Goal: Task Accomplishment & Management: Use online tool/utility

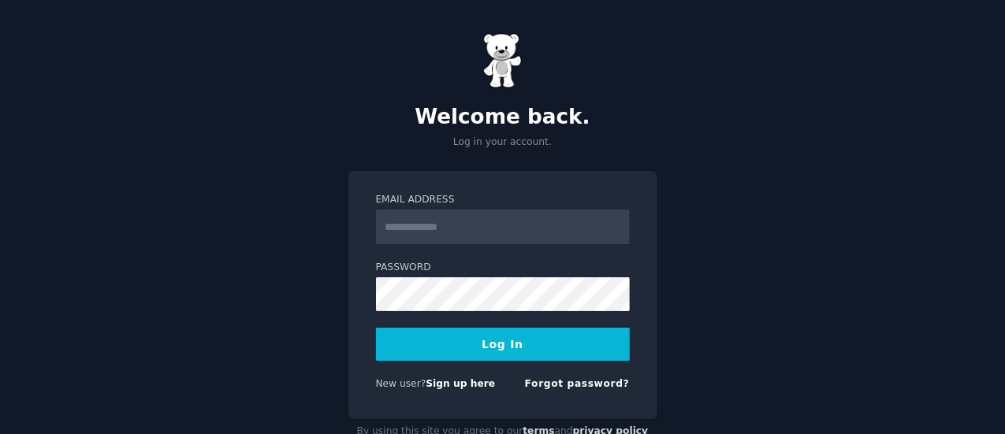
click at [415, 222] on input "Email Address" at bounding box center [503, 227] width 254 height 35
type input "**********"
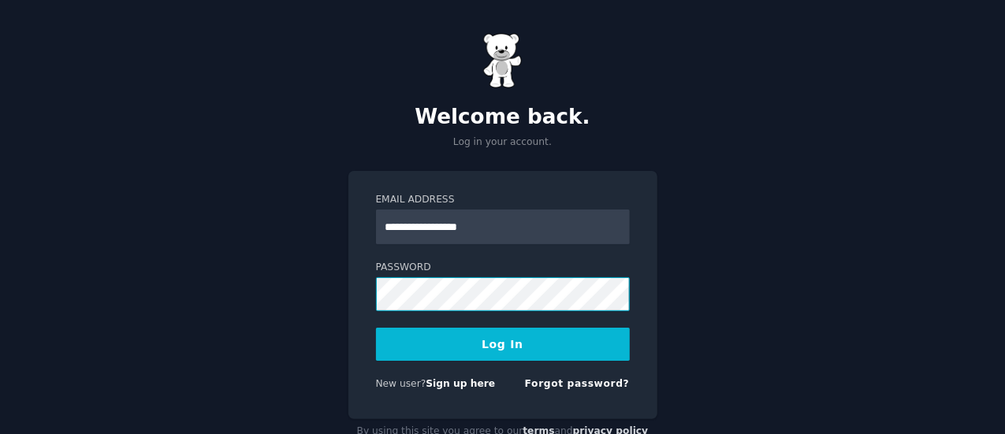
click at [376, 328] on button "Log In" at bounding box center [503, 344] width 254 height 33
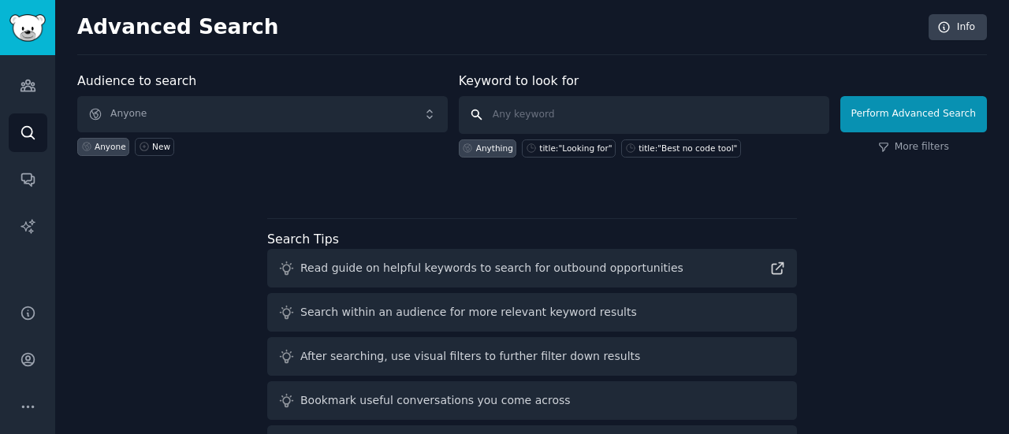
click at [525, 116] on input "text" at bounding box center [644, 115] width 371 height 38
click at [546, 113] on input "text" at bounding box center [644, 115] width 371 height 38
type input "dental tourism"
click button "Perform Advanced Search" at bounding box center [913, 114] width 147 height 36
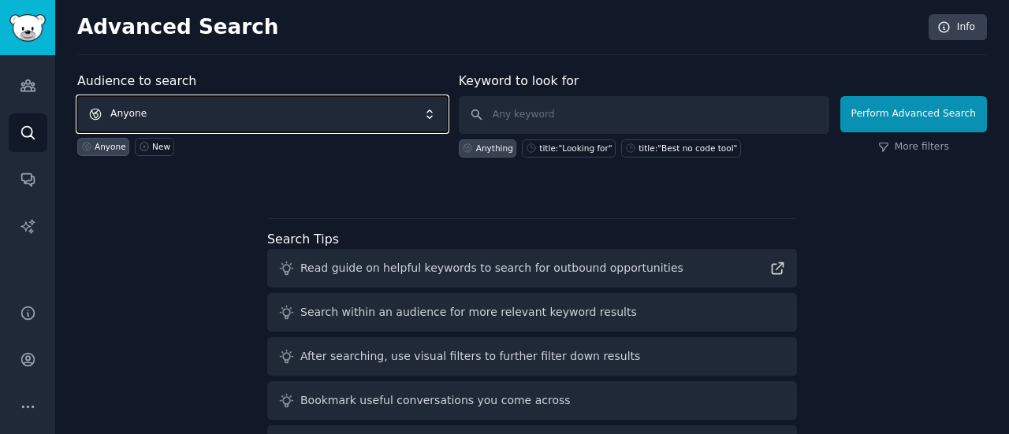
click at [131, 110] on span "Anyone" at bounding box center [262, 114] width 371 height 36
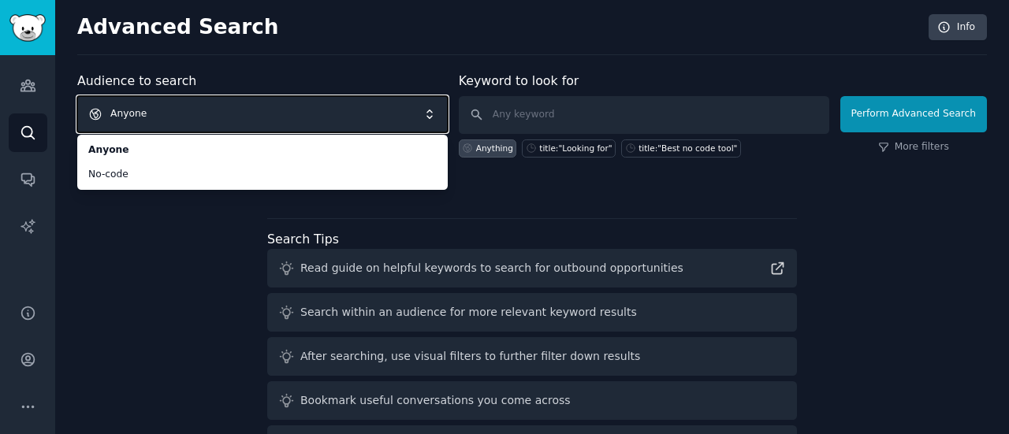
click at [137, 115] on span "Anyone" at bounding box center [262, 114] width 371 height 36
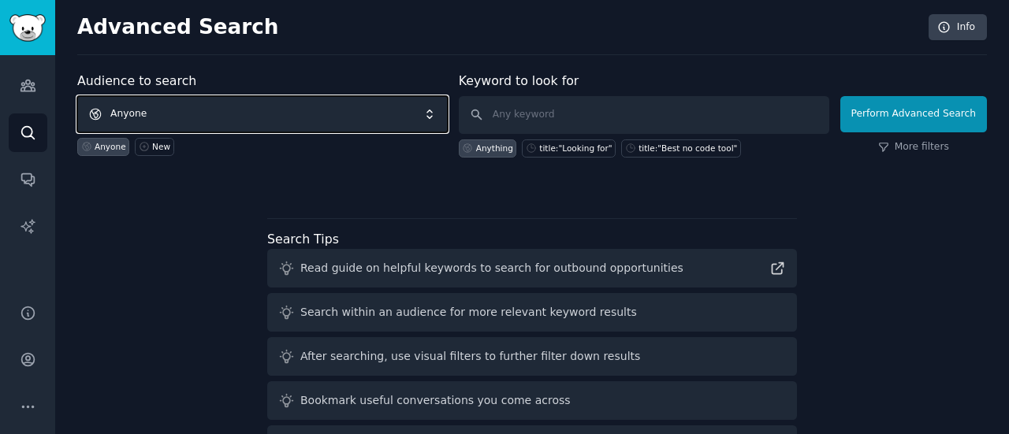
click at [143, 108] on span "Anyone" at bounding box center [262, 114] width 371 height 36
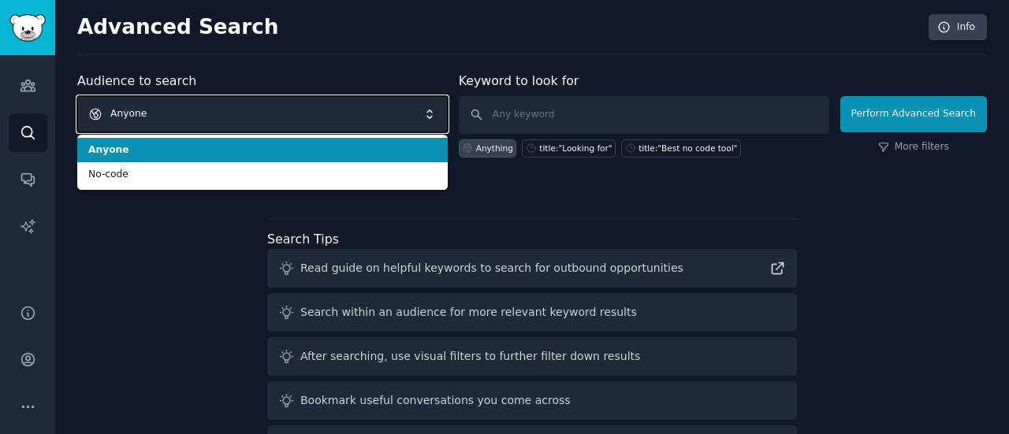
click at [132, 102] on span "Anyone" at bounding box center [262, 114] width 371 height 36
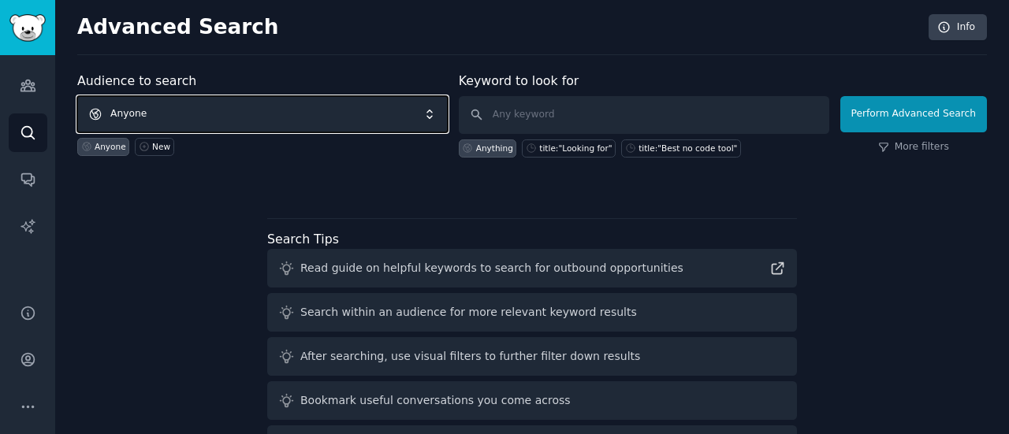
click at [433, 116] on span "Anyone" at bounding box center [262, 114] width 371 height 36
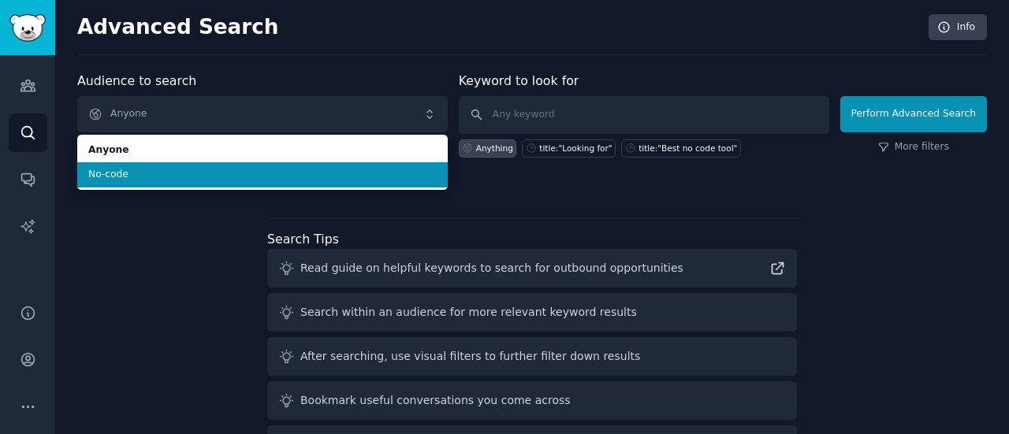
click at [116, 162] on li "No-code" at bounding box center [262, 174] width 371 height 25
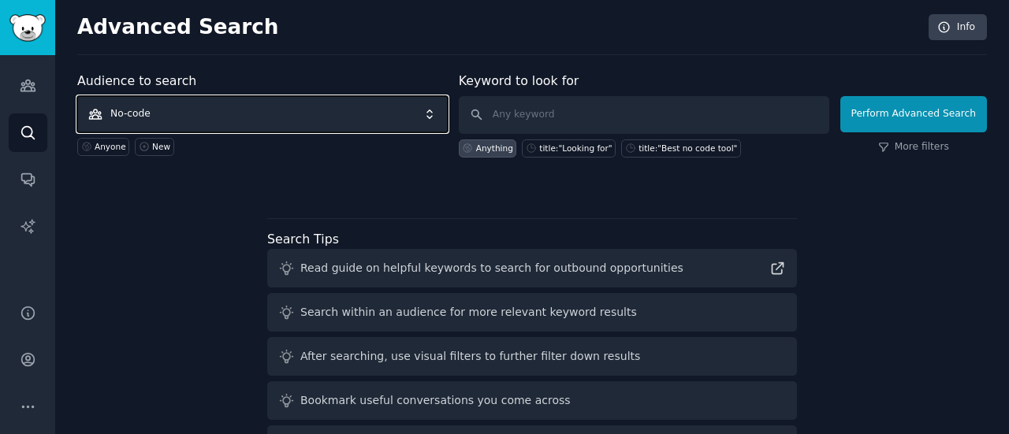
click at [341, 110] on span "No-code" at bounding box center [262, 114] width 371 height 36
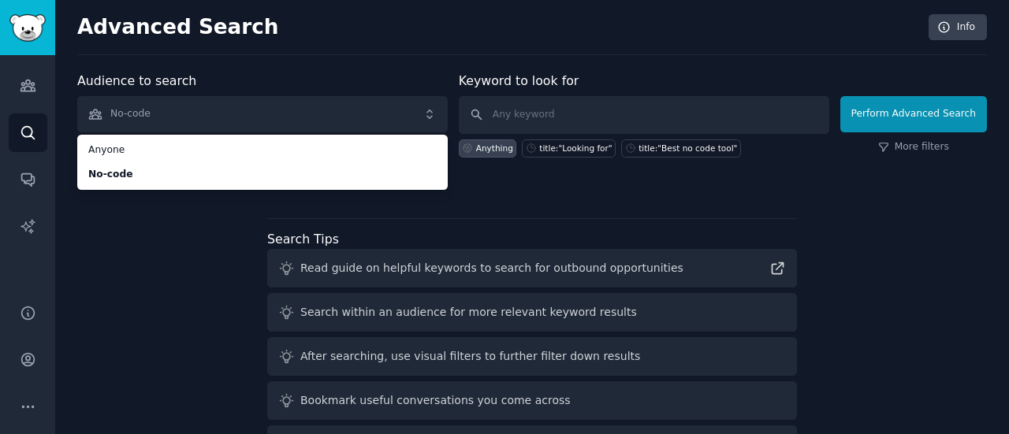
click at [126, 136] on ul "Anyone No-code" at bounding box center [262, 162] width 371 height 55
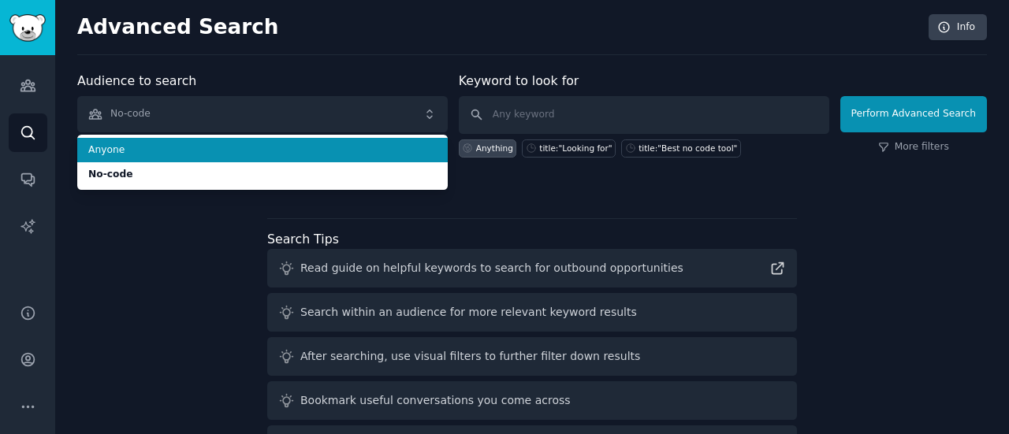
click at [95, 151] on span "Anyone" at bounding box center [262, 150] width 348 height 14
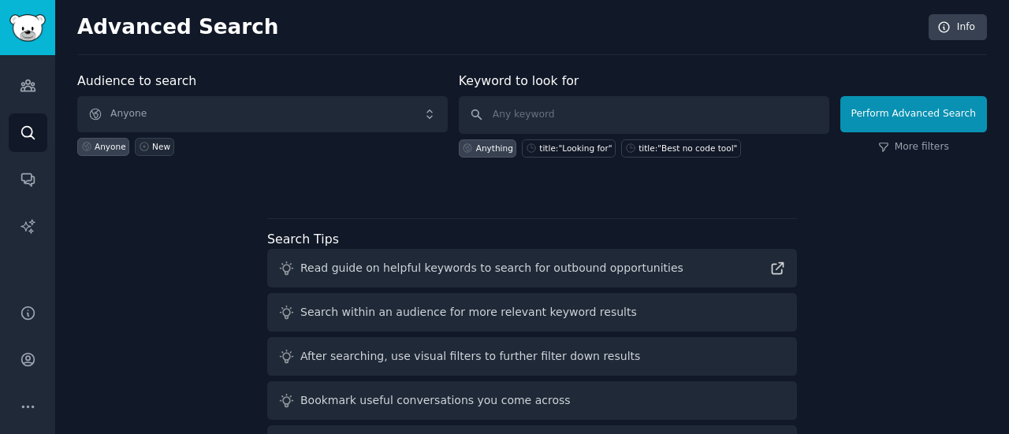
click at [157, 144] on div "New" at bounding box center [161, 146] width 18 height 11
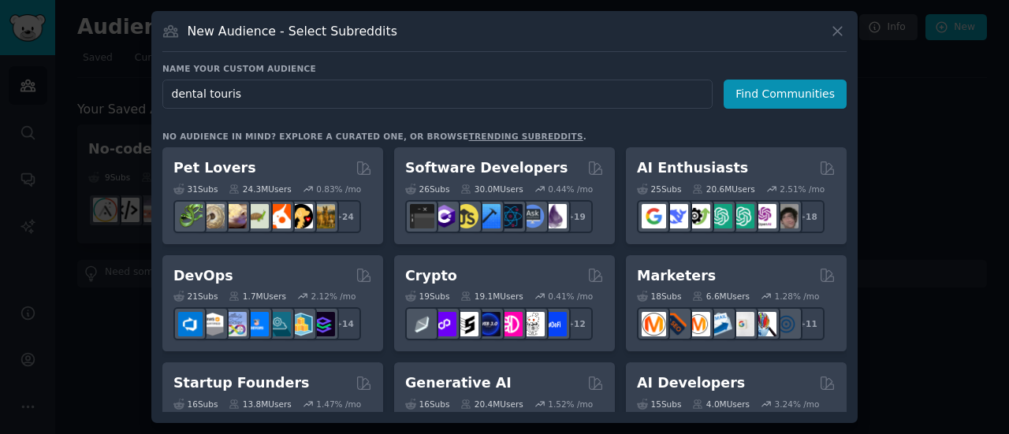
type input "dental tourism"
click button "Find Communities" at bounding box center [785, 94] width 123 height 29
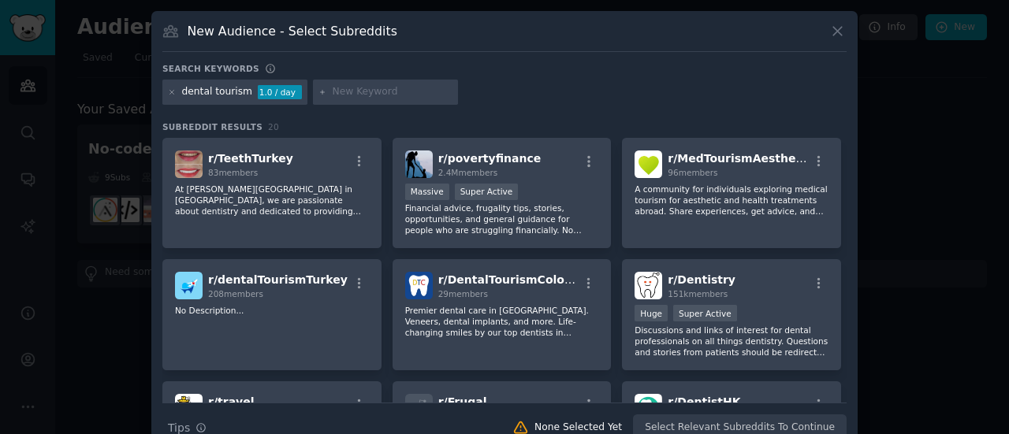
click at [276, 93] on div "1.0 / day" at bounding box center [280, 92] width 44 height 14
click at [846, 303] on div "New Audience - Select Subreddits Search keywords dental tourism 1.0 / day Subre…" at bounding box center [504, 232] width 706 height 442
click at [847, 333] on div "New Audience - Select Subreddits Search keywords dental tourism 1.0 / day Subre…" at bounding box center [504, 232] width 706 height 442
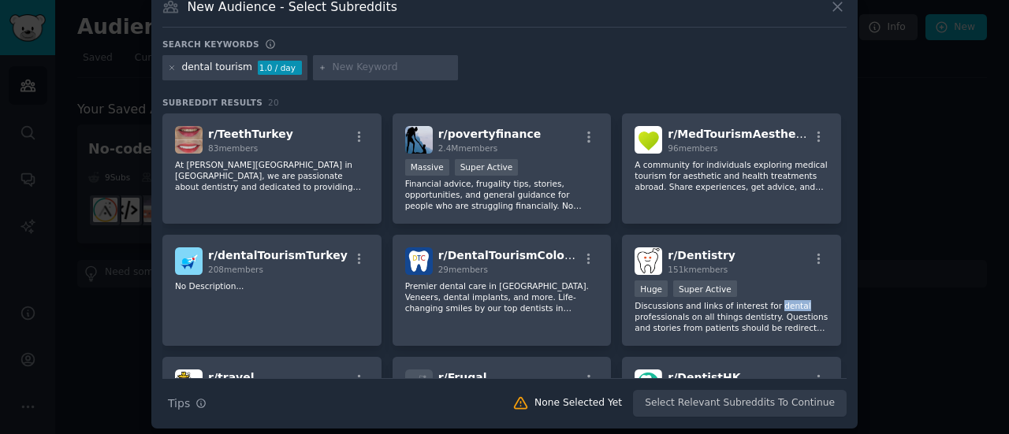
scroll to position [28, 0]
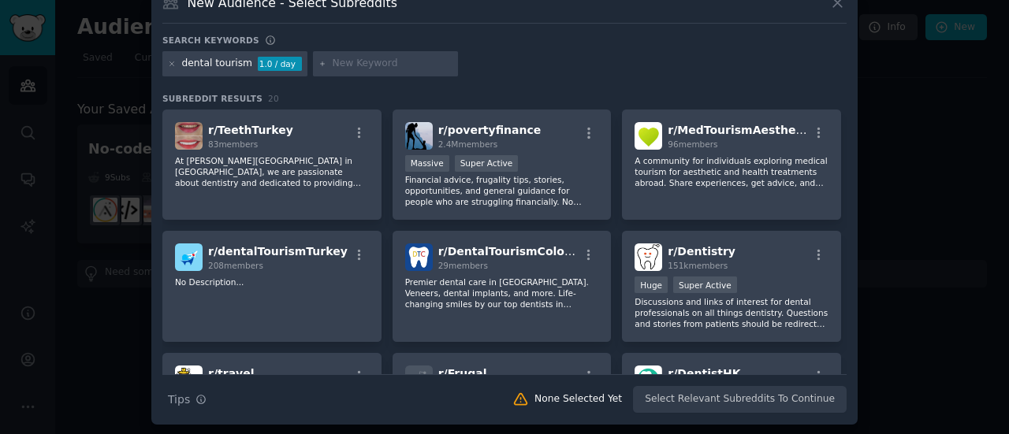
click at [515, 62] on div "dental tourism 1.0 / day" at bounding box center [504, 66] width 684 height 31
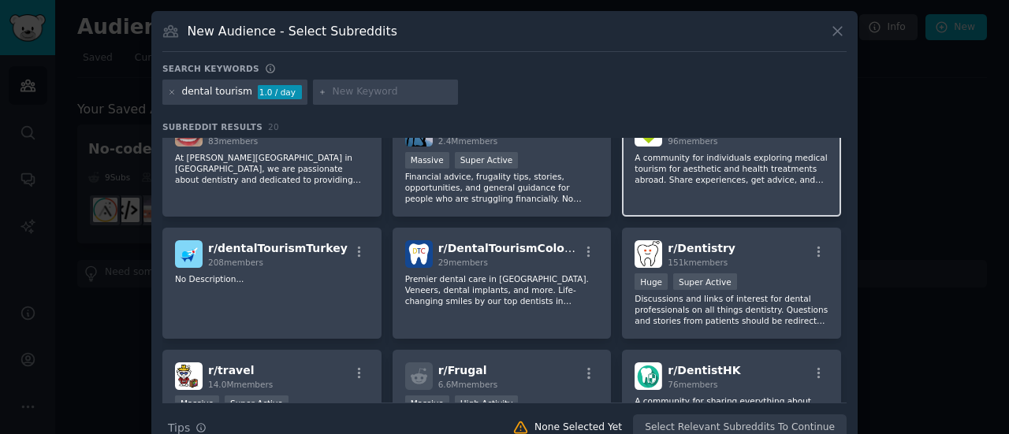
scroll to position [0, 0]
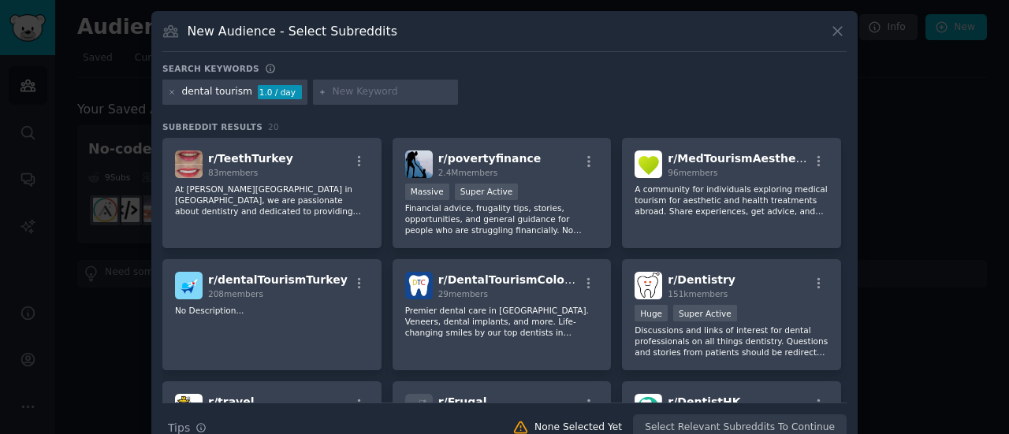
click at [232, 93] on div "dental tourism" at bounding box center [217, 92] width 71 height 14
click at [170, 91] on icon at bounding box center [172, 92] width 4 height 4
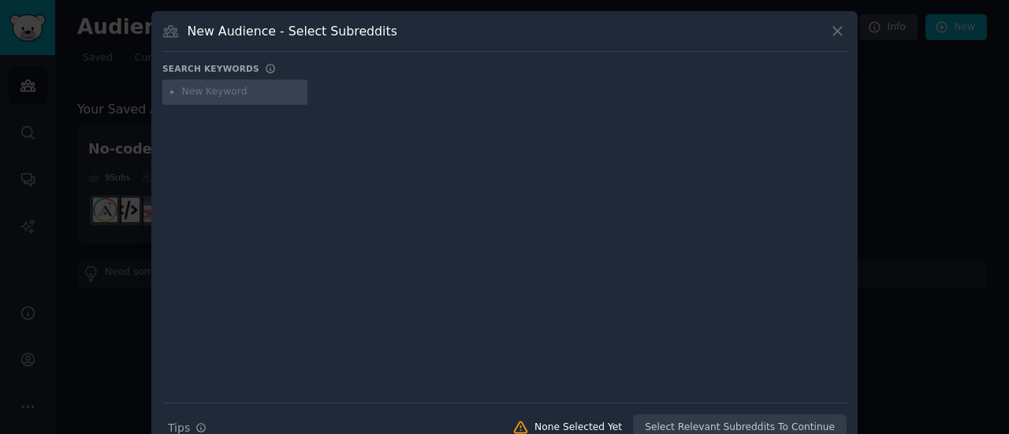
click at [204, 92] on input "text" at bounding box center [242, 92] width 120 height 14
type input "c"
type input "medical tourism"
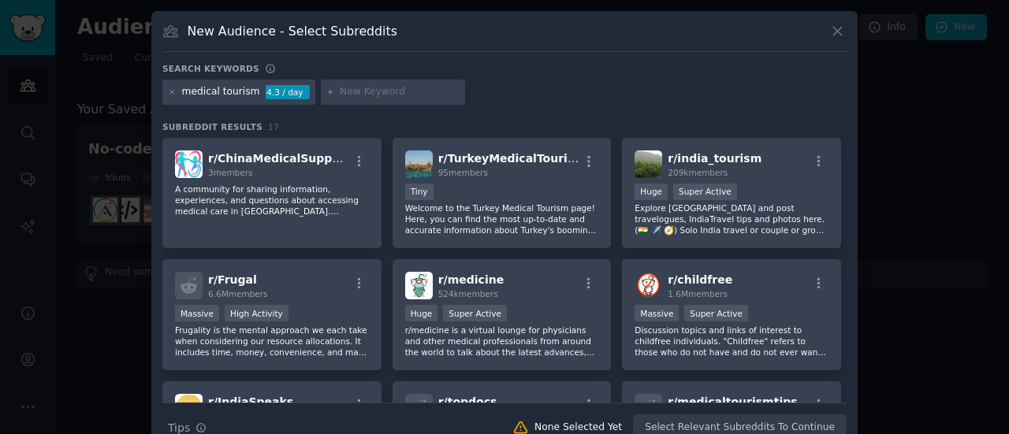
click at [575, 81] on div "medical tourism 4.3 / day" at bounding box center [504, 95] width 684 height 31
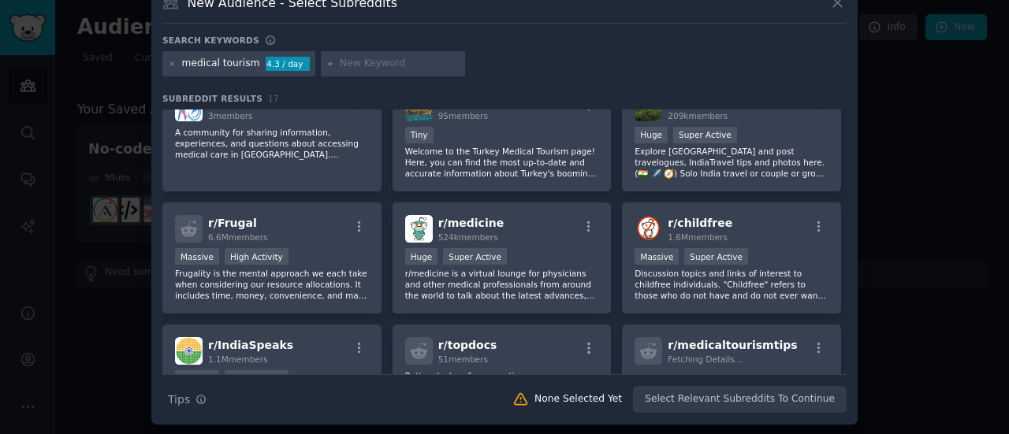
scroll to position [26, 0]
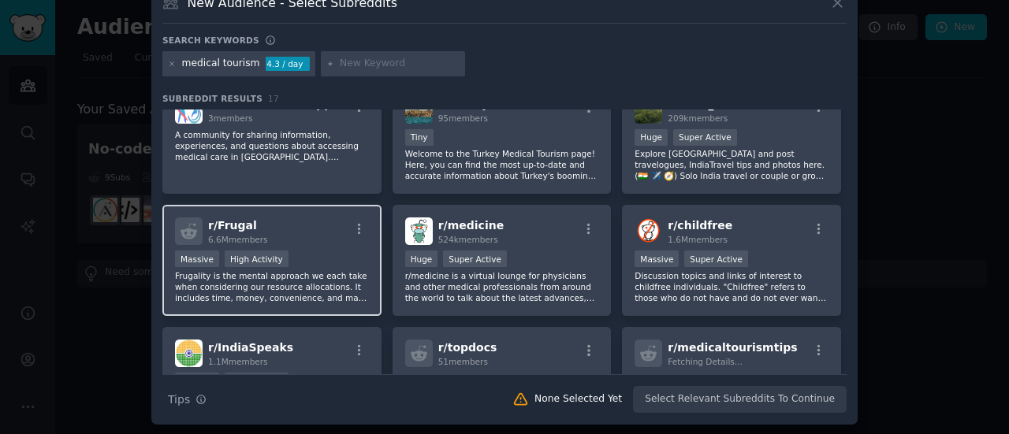
click at [292, 248] on div "r/ Frugal 6.6M members >= 80th percentile for submissions / day Massive High Ac…" at bounding box center [271, 260] width 219 height 111
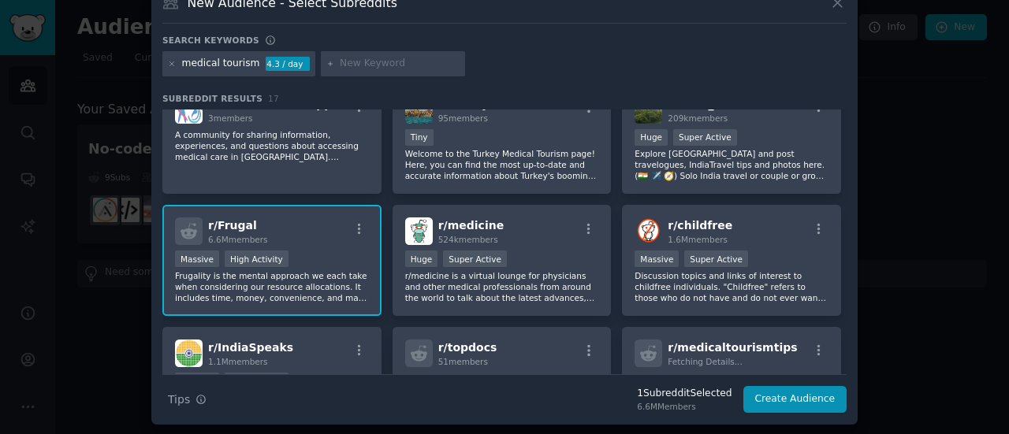
click at [222, 226] on span "r/ Frugal" at bounding box center [232, 225] width 49 height 13
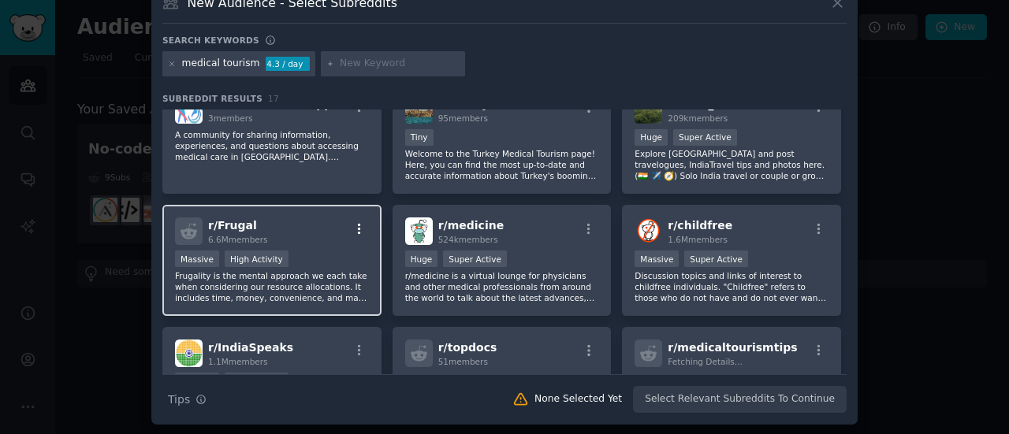
click at [355, 229] on icon "button" at bounding box center [359, 229] width 14 height 14
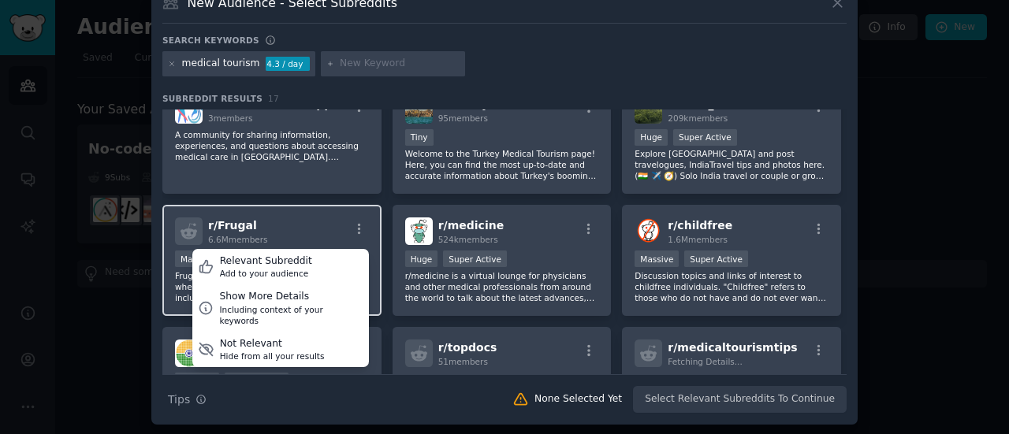
click at [344, 214] on div "r/ Frugal 6.6M members Relevant Subreddit Add to your audience Show More Detail…" at bounding box center [271, 260] width 219 height 111
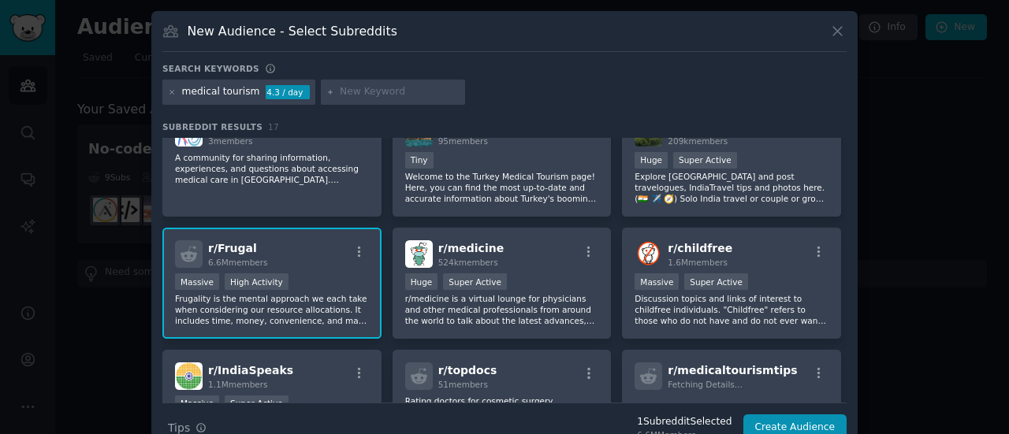
scroll to position [63, 0]
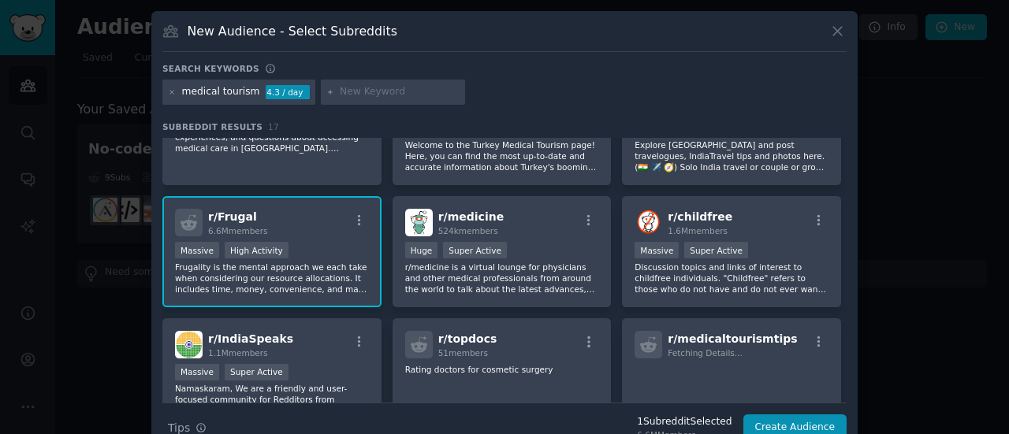
click at [216, 91] on div "medical tourism" at bounding box center [221, 92] width 78 height 14
click at [169, 93] on icon at bounding box center [172, 92] width 9 height 9
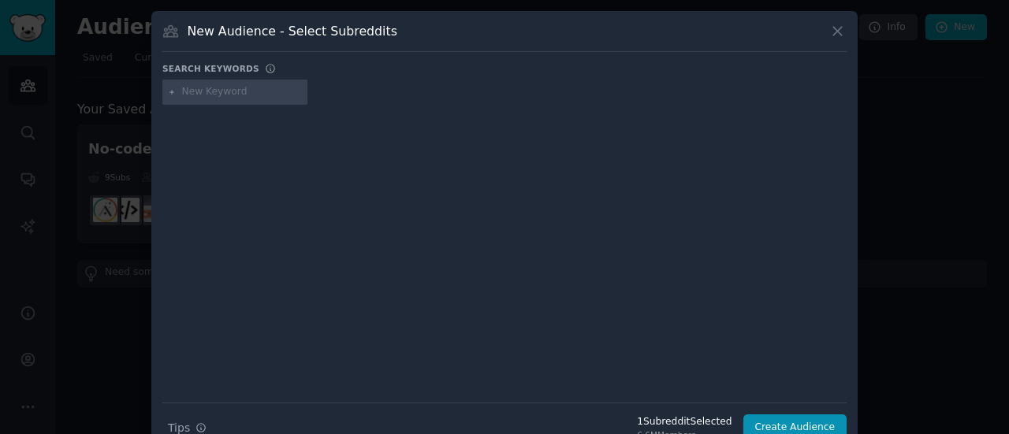
click at [199, 91] on input "text" at bounding box center [242, 92] width 120 height 14
type input "f"
type input "r/frugal"
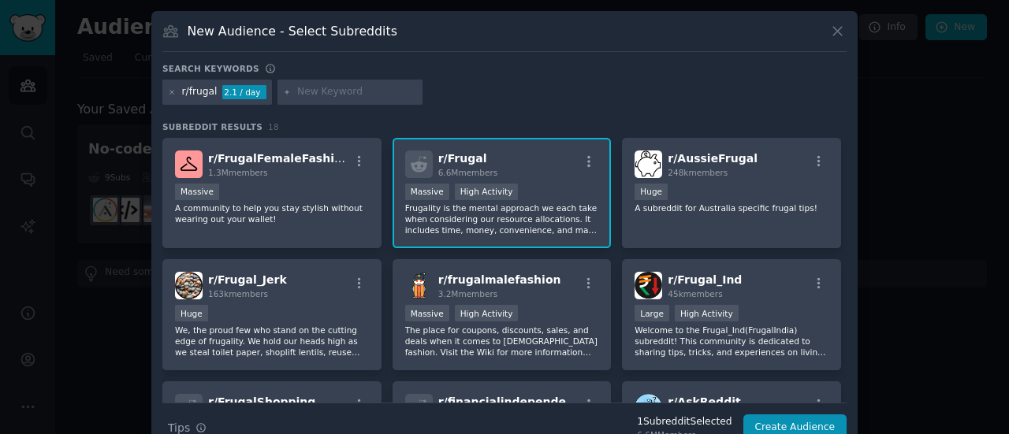
click at [518, 181] on div "r/ Frugal 6.6M members >= 80th percentile for submissions / day Massive High Ac…" at bounding box center [502, 193] width 219 height 111
click at [467, 158] on span "r/ Frugal" at bounding box center [462, 158] width 49 height 13
click at [839, 26] on icon at bounding box center [837, 31] width 17 height 17
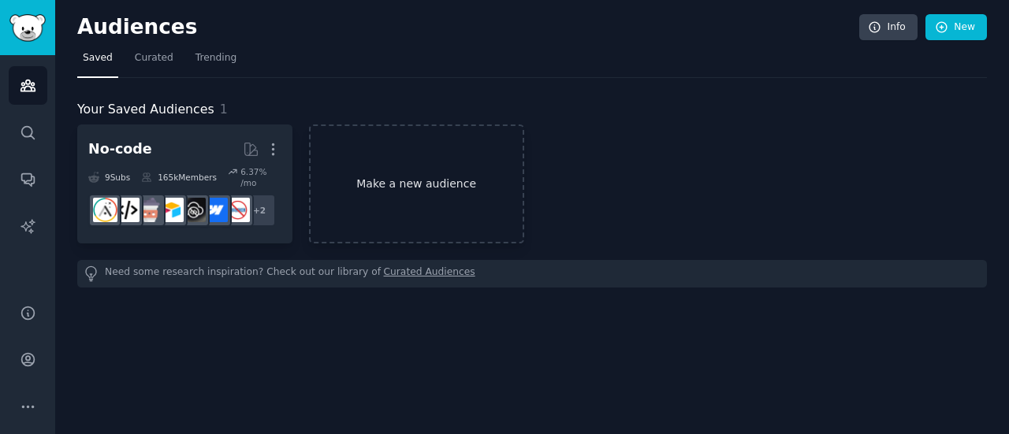
click at [379, 166] on link "Make a new audience" at bounding box center [416, 184] width 215 height 119
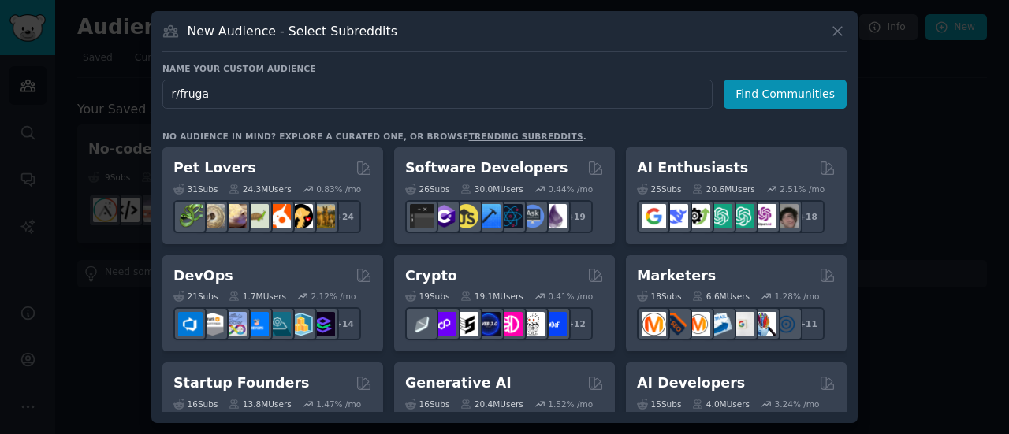
type input "r/frugal"
click button "Find Communities" at bounding box center [785, 94] width 123 height 29
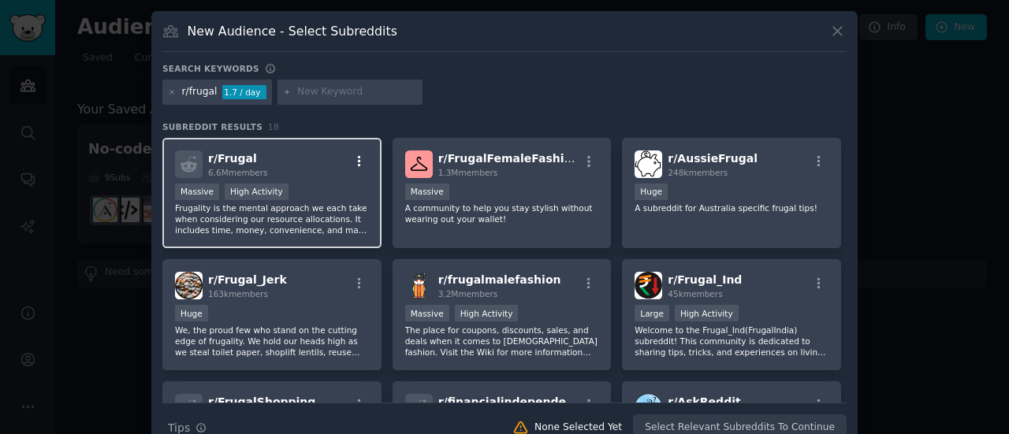
click at [358, 155] on icon "button" at bounding box center [359, 162] width 14 height 14
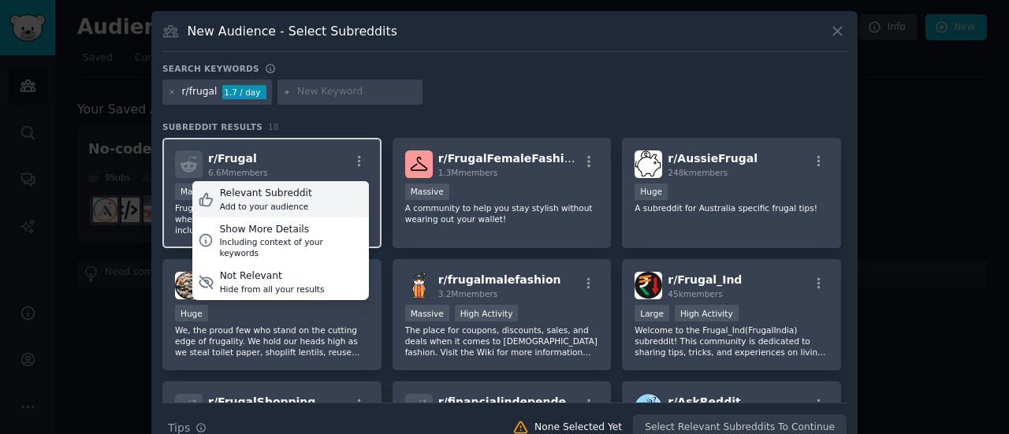
click at [278, 195] on div "Relevant Subreddit" at bounding box center [266, 194] width 92 height 14
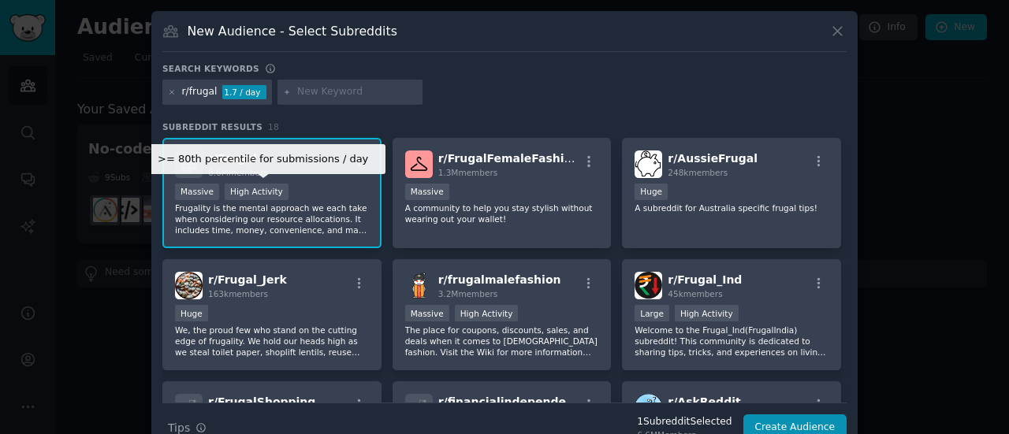
click at [251, 184] on div "High Activity" at bounding box center [257, 192] width 64 height 17
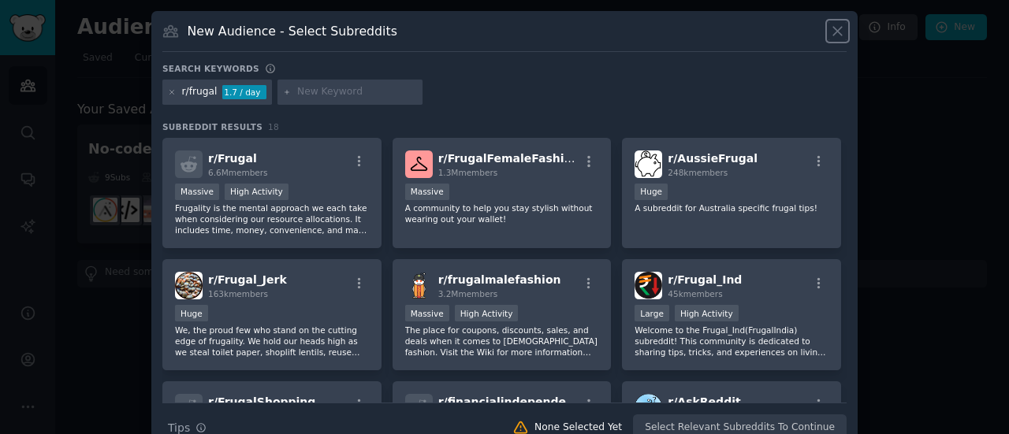
click at [835, 28] on icon at bounding box center [837, 31] width 17 height 17
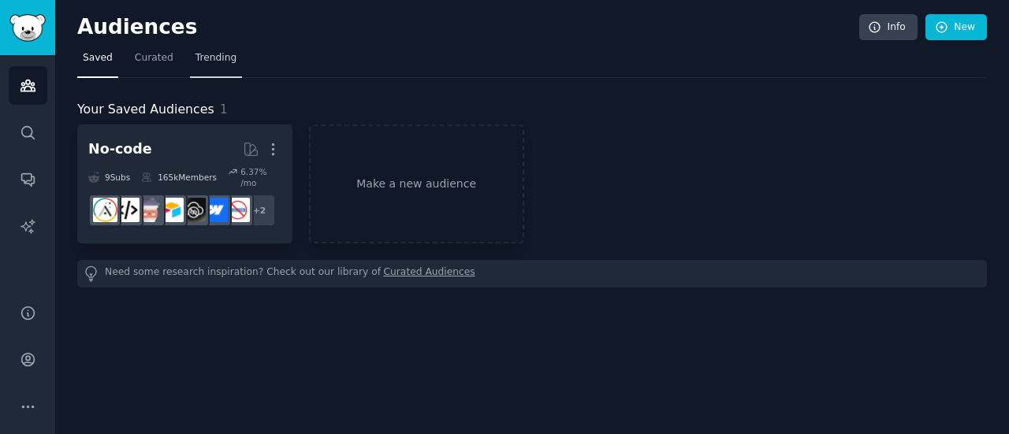
click at [210, 55] on span "Trending" at bounding box center [215, 58] width 41 height 14
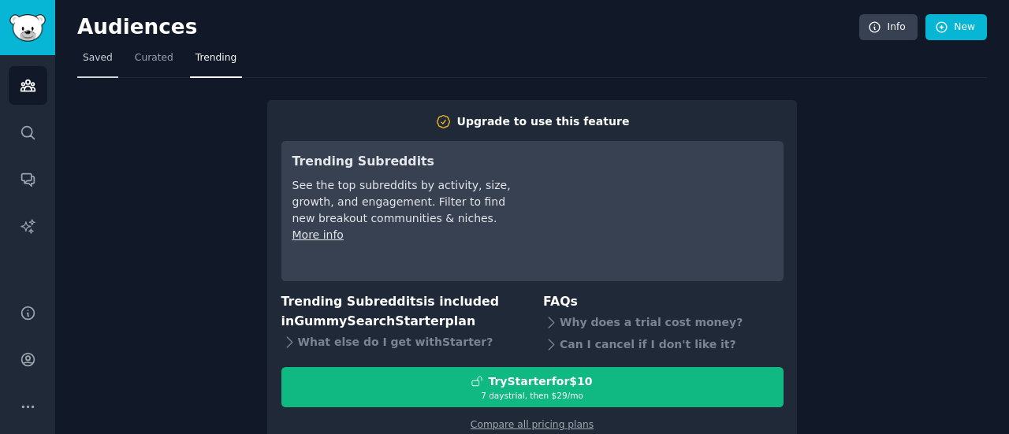
click at [99, 55] on span "Saved" at bounding box center [98, 58] width 30 height 14
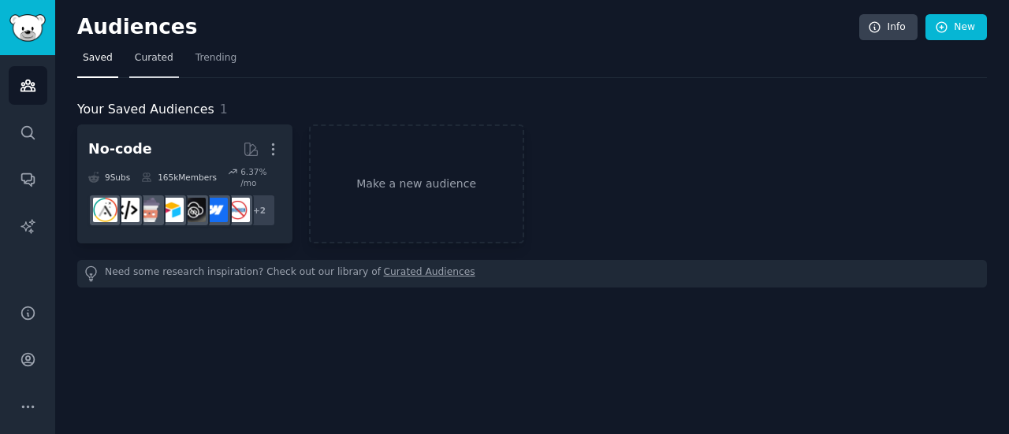
click at [153, 59] on span "Curated" at bounding box center [154, 58] width 39 height 14
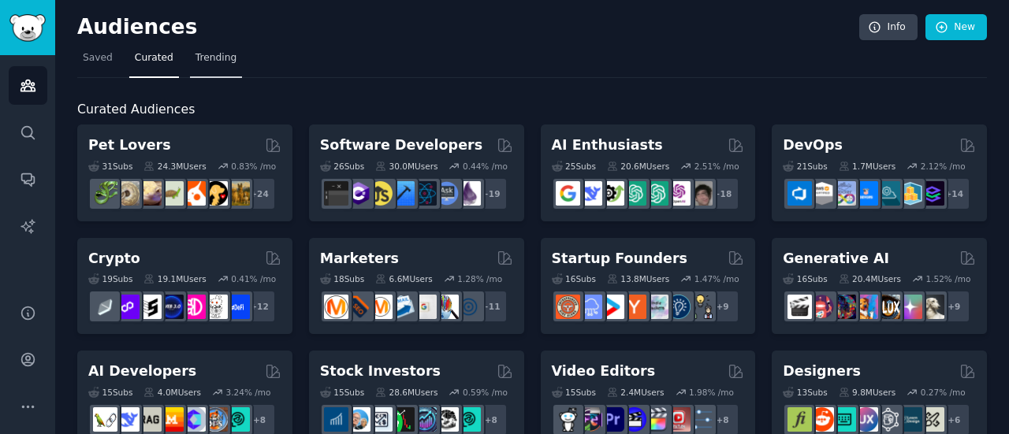
click at [198, 61] on span "Trending" at bounding box center [215, 58] width 41 height 14
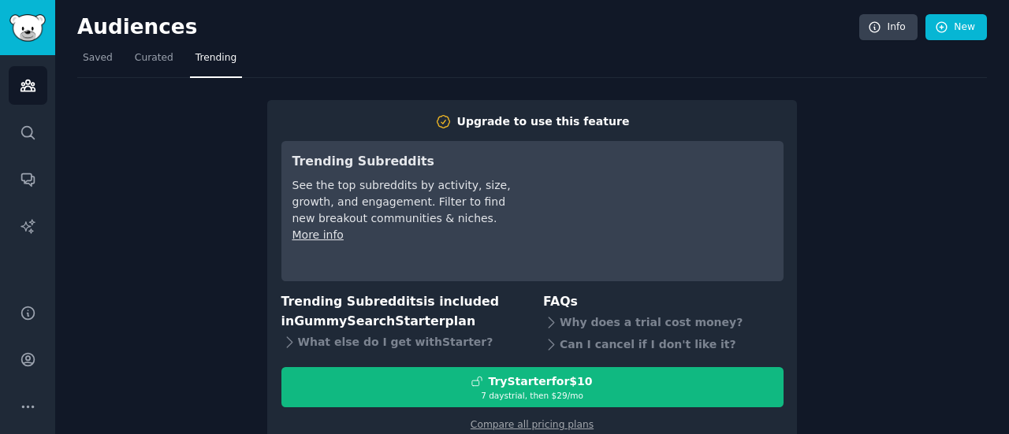
click at [328, 236] on link "More info" at bounding box center [317, 235] width 51 height 13
